Goal: Task Accomplishment & Management: Manage account settings

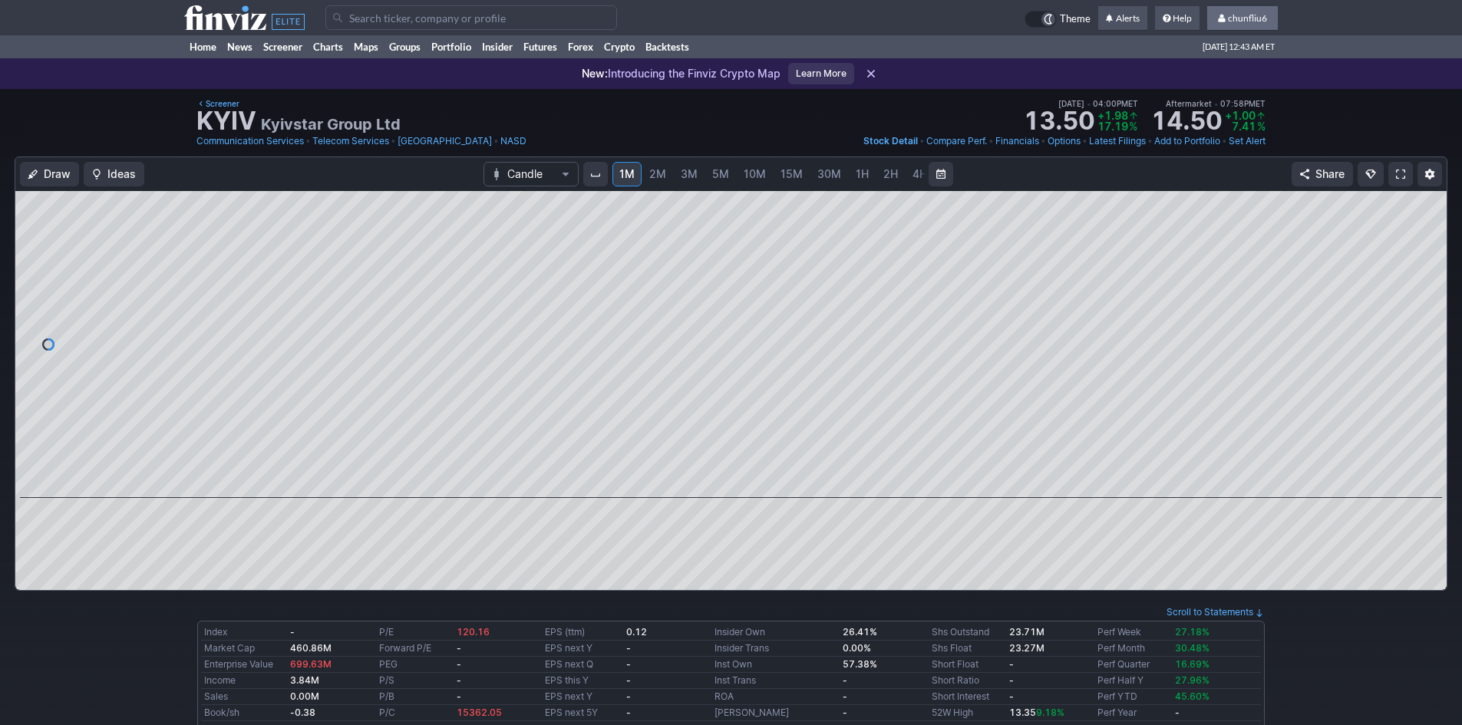
click at [1249, 7] on link "chunfliu6" at bounding box center [1242, 18] width 71 height 25
click at [1213, 110] on link "Sign Out" at bounding box center [1235, 113] width 86 height 25
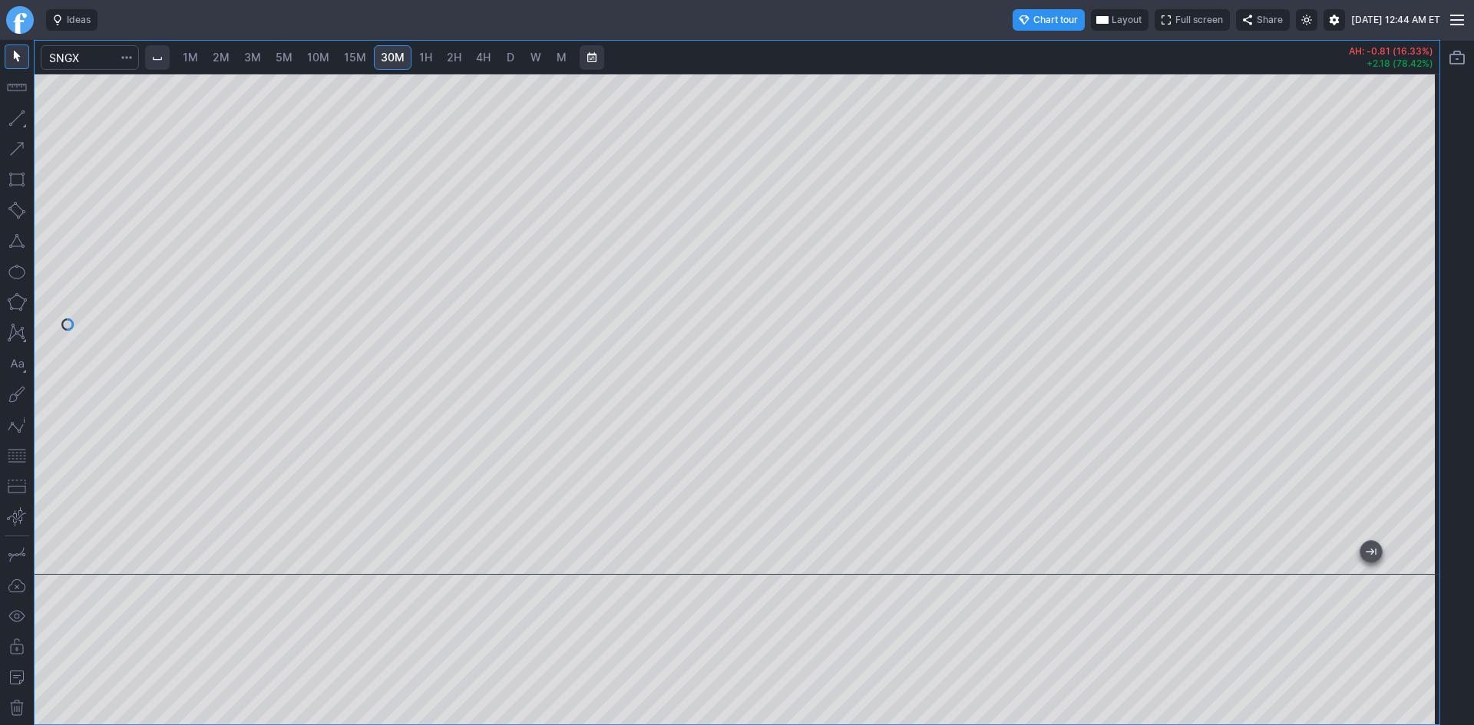
click at [229, 50] on span "2M" at bounding box center [221, 57] width 17 height 15
click at [291, 61] on span "5M" at bounding box center [284, 57] width 17 height 13
drag, startPoint x: 1430, startPoint y: 372, endPoint x: 1419, endPoint y: 330, distance: 43.6
click at [1419, 330] on div at bounding box center [1423, 320] width 32 height 463
